Goal: Find specific page/section: Find specific page/section

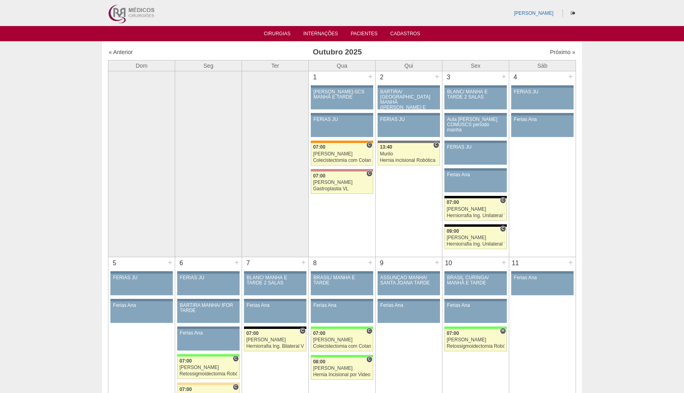
scroll to position [635, 0]
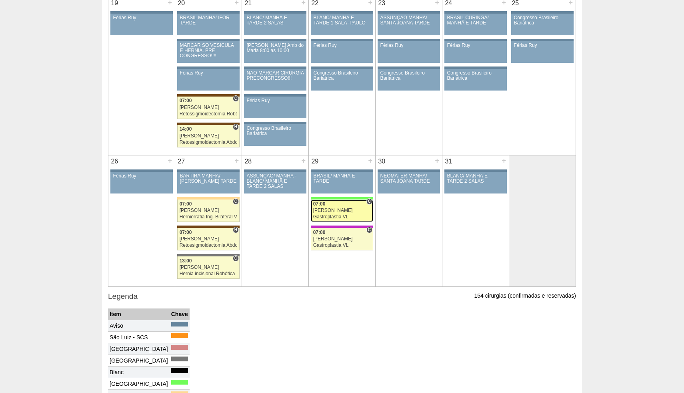
click at [317, 221] on link "88680 [PERSON_NAME] C 07:00 [PERSON_NAME] Gastroplastia VL Hospital [GEOGRAPHIC…" at bounding box center [342, 210] width 62 height 22
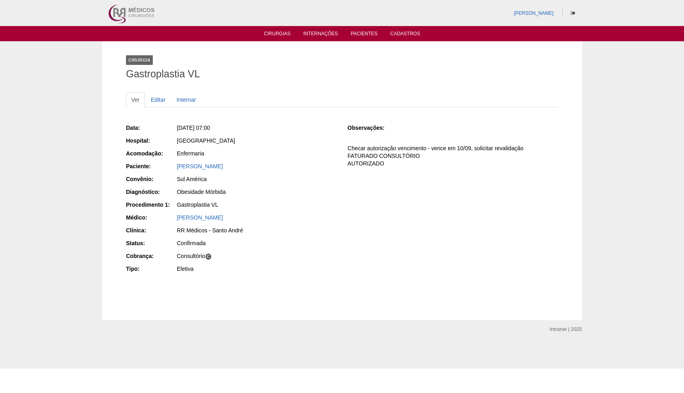
click at [275, 40] on ul "Cirurgias Internações Pacientes Cadastros" at bounding box center [342, 33] width 684 height 15
click at [278, 34] on link "Cirurgias" at bounding box center [277, 34] width 27 height 7
